Goal: Contribute content: Add original content to the website for others to see

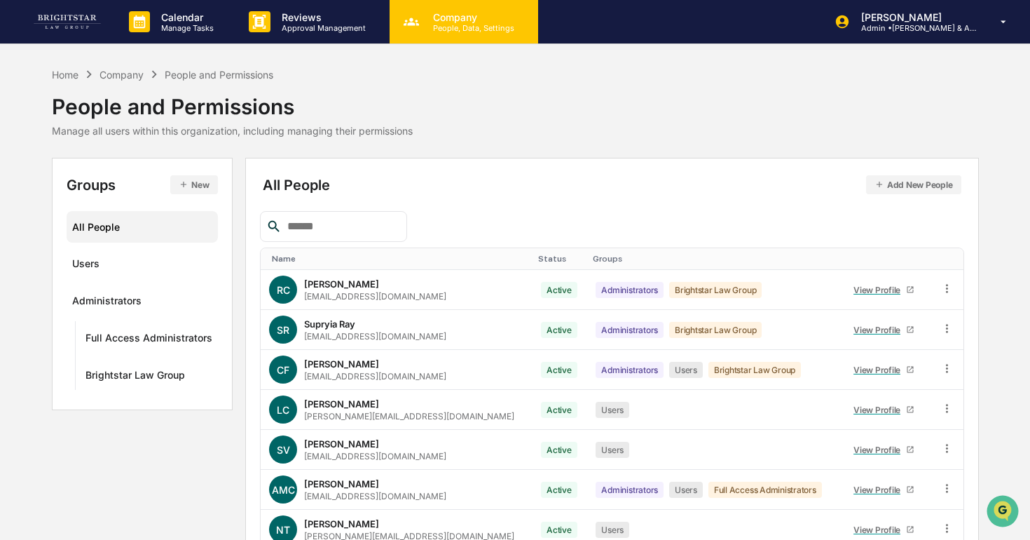
click at [474, 27] on p "People, Data, Settings" at bounding box center [472, 28] width 100 height 10
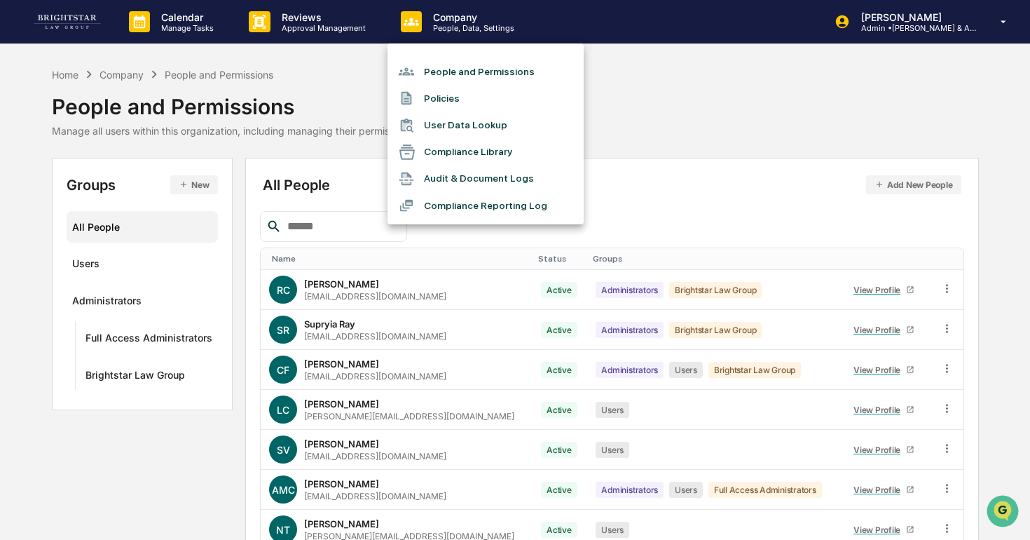
click at [501, 204] on li "Compliance Reporting Log" at bounding box center [486, 205] width 196 height 27
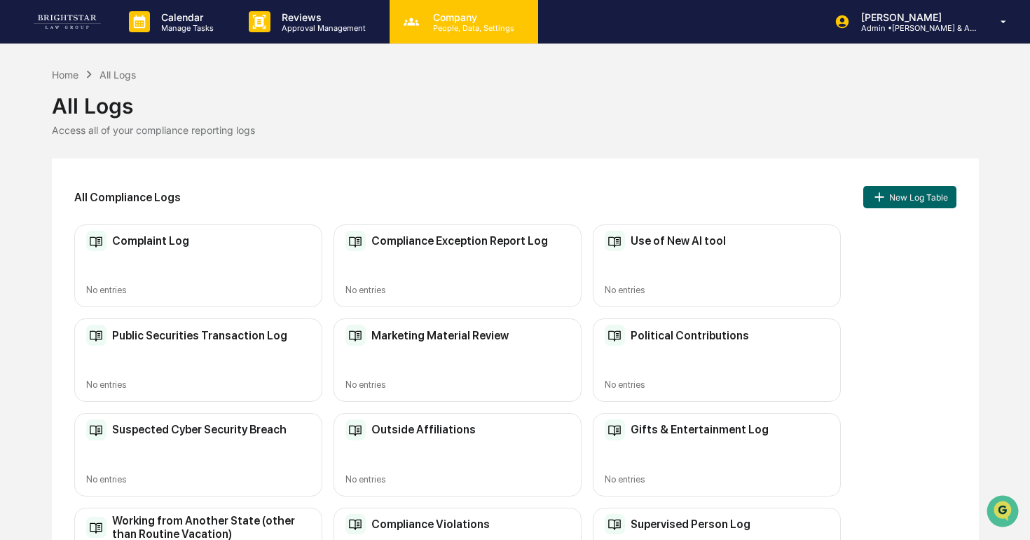
click at [430, 8] on div "Company People, Data, Settings" at bounding box center [464, 21] width 149 height 43
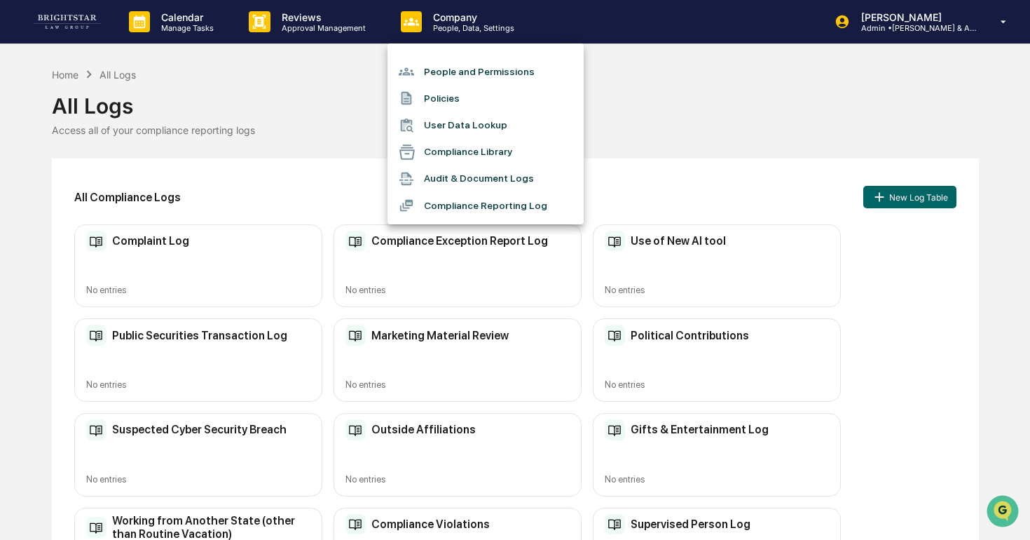
click at [456, 146] on li "Compliance Library" at bounding box center [486, 152] width 196 height 27
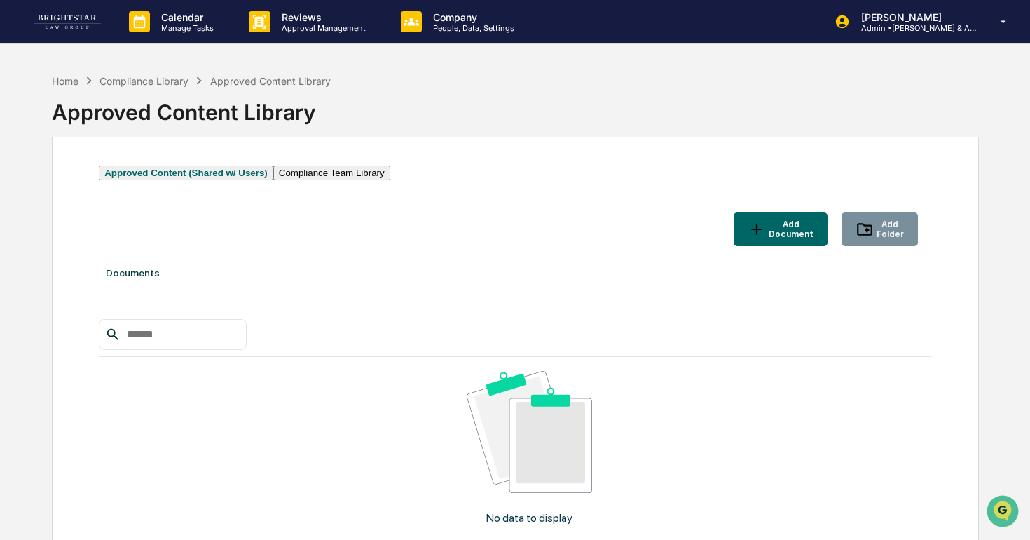
click at [235, 178] on button "Approved Content (Shared w/ Users)" at bounding box center [186, 172] width 175 height 15
click at [576, 239] on div "Add Document" at bounding box center [790, 229] width 48 height 20
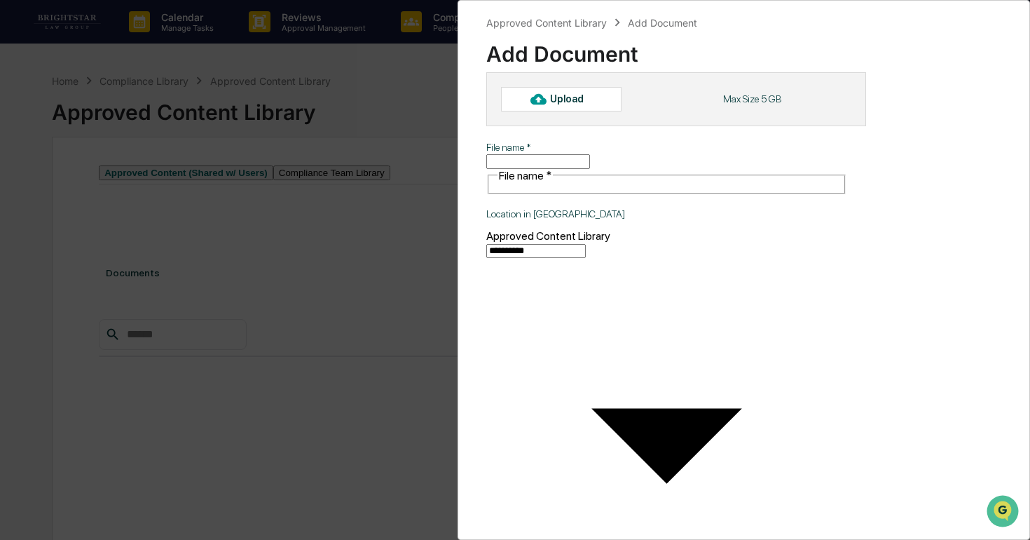
click at [576, 108] on div "Upload" at bounding box center [561, 99] width 121 height 24
type input "**********"
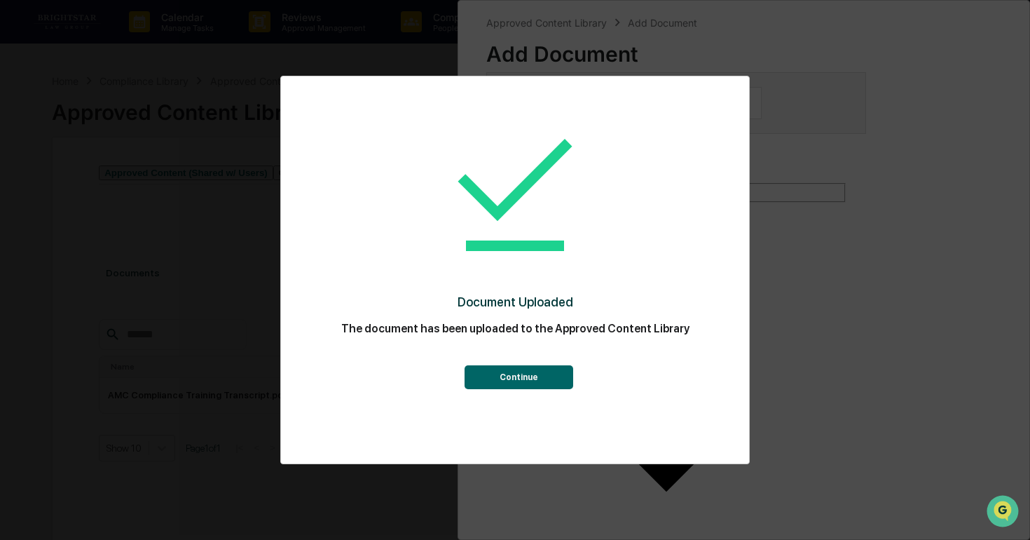
click at [537, 369] on button "Continue" at bounding box center [519, 377] width 109 height 24
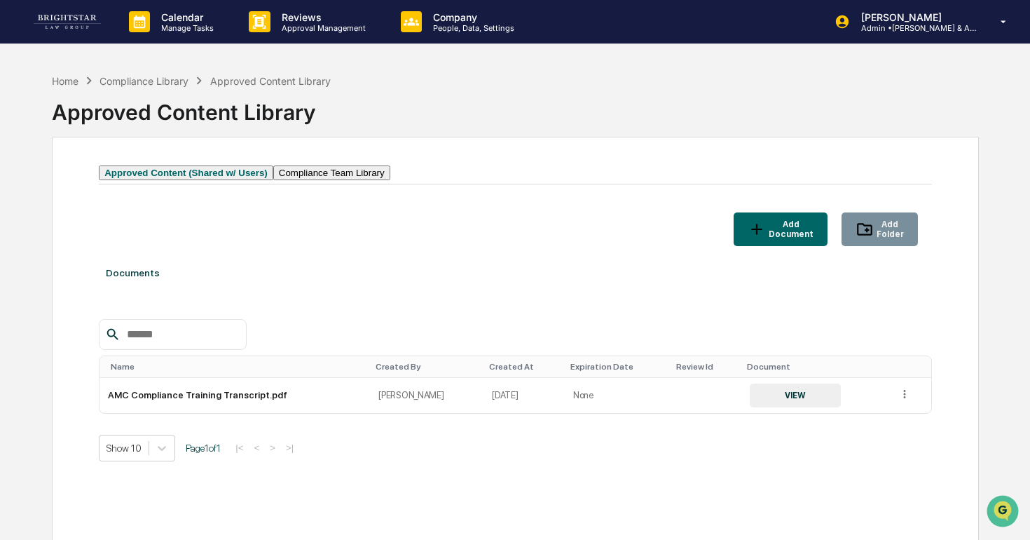
click at [576, 246] on button "Add Document" at bounding box center [781, 229] width 94 height 34
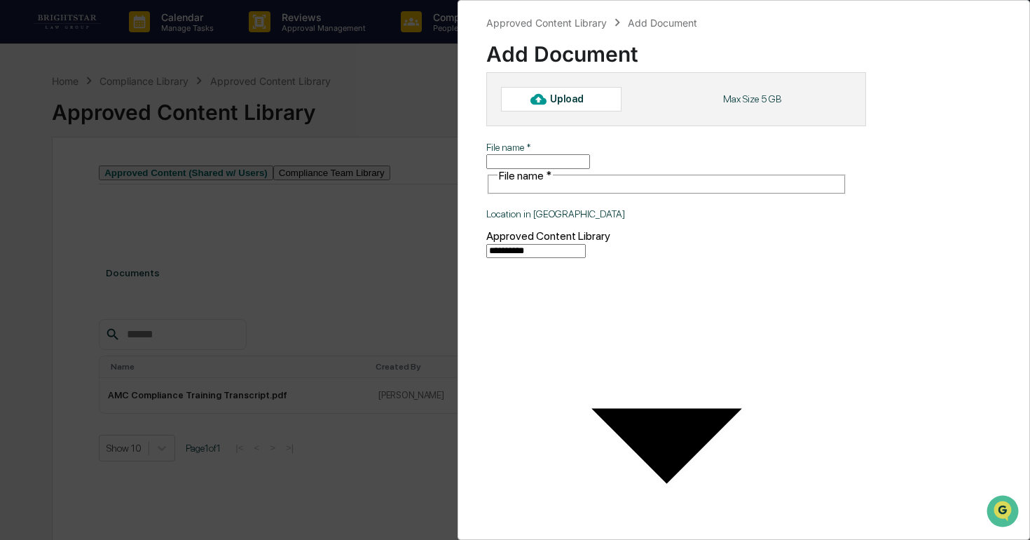
click at [576, 106] on div "Upload" at bounding box center [561, 99] width 121 height 24
type input "**********"
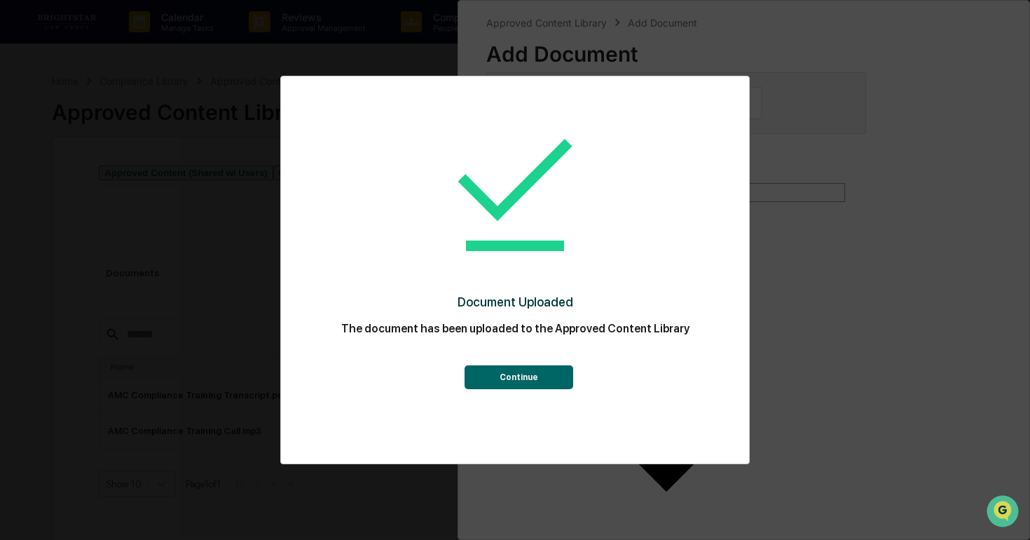
click at [541, 375] on button "Continue" at bounding box center [519, 377] width 109 height 24
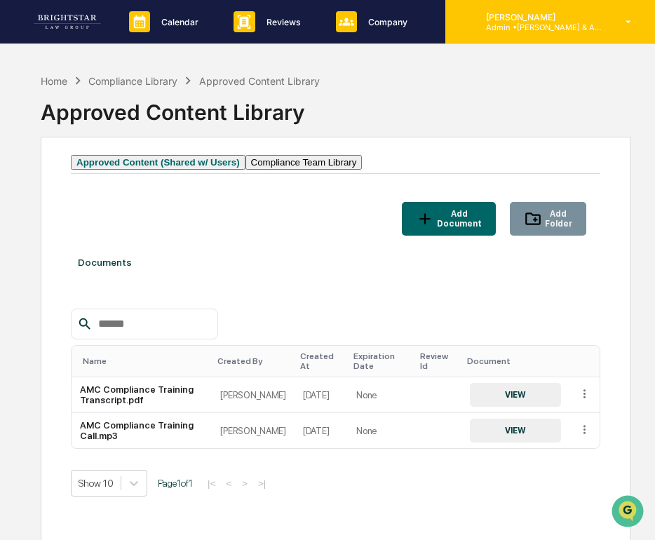
click at [477, 13] on p "[PERSON_NAME]" at bounding box center [540, 17] width 130 height 11
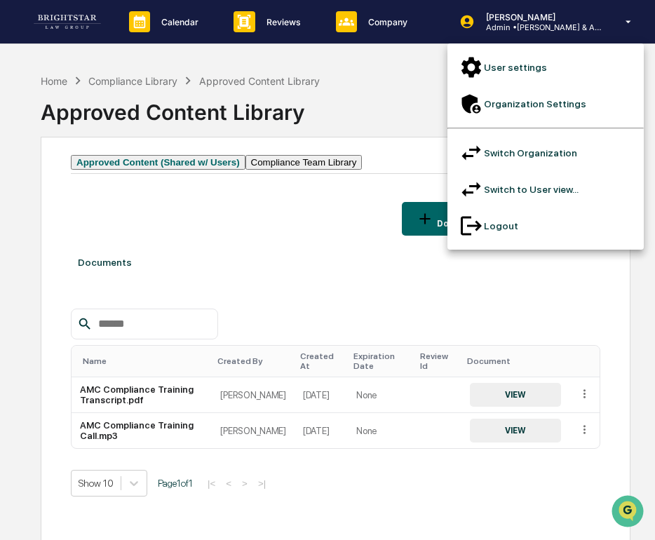
click at [528, 135] on li "Switch Organization" at bounding box center [545, 153] width 196 height 36
